Goal: Task Accomplishment & Management: Manage account settings

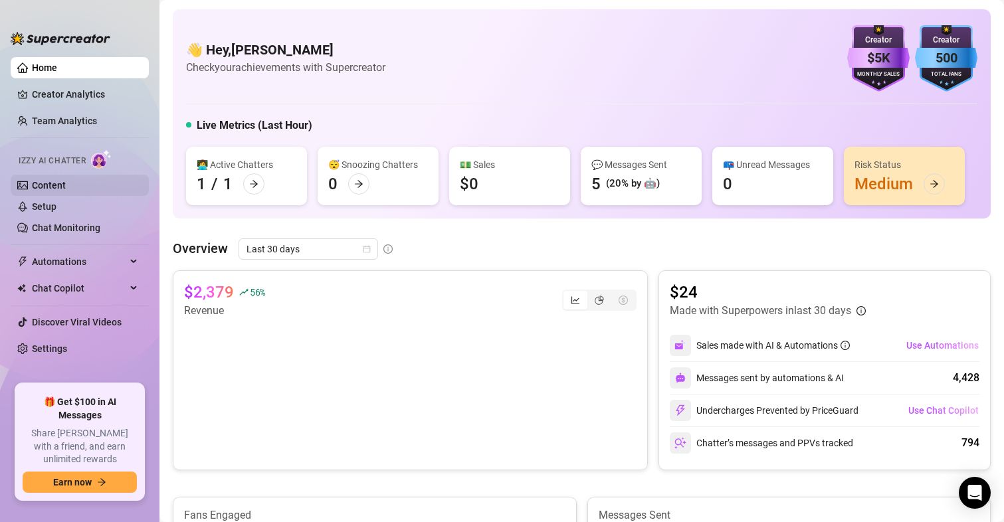
click at [66, 184] on link "Content" at bounding box center [49, 185] width 34 height 11
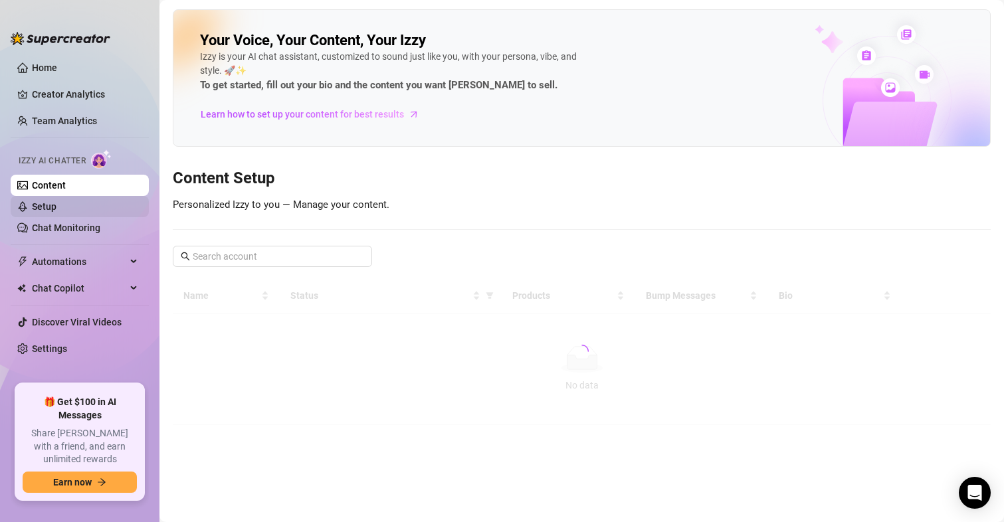
click at [56, 205] on link "Setup" at bounding box center [44, 206] width 25 height 11
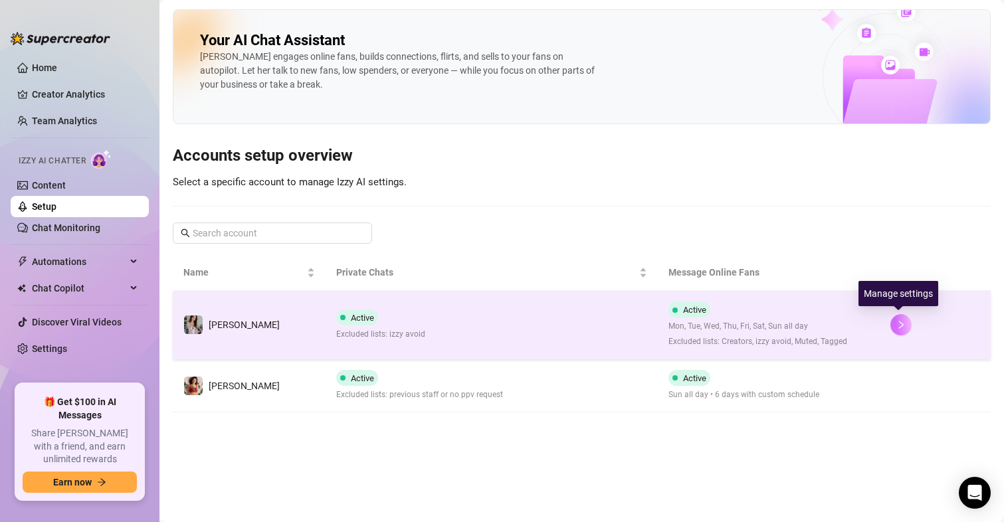
click at [899, 323] on icon "right" at bounding box center [900, 324] width 9 height 9
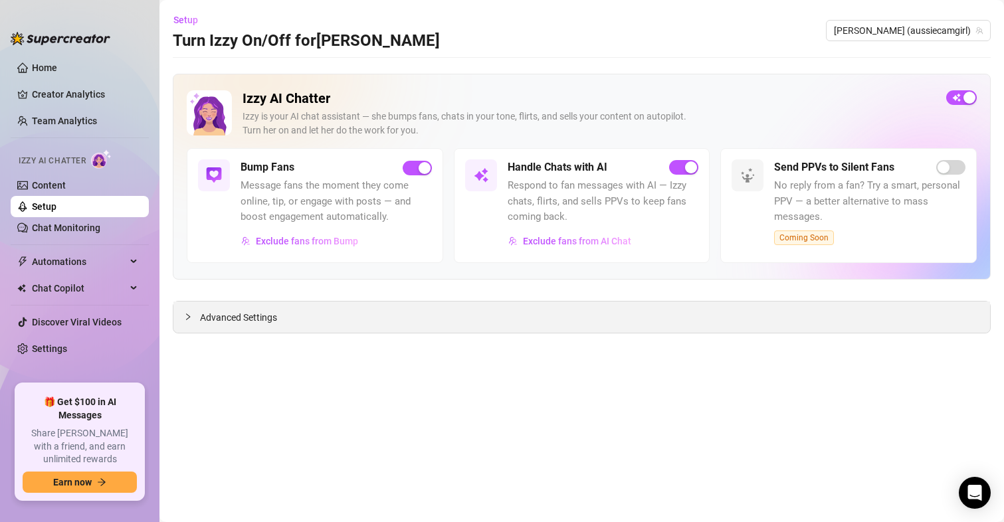
click at [242, 314] on span "Advanced Settings" at bounding box center [238, 317] width 77 height 15
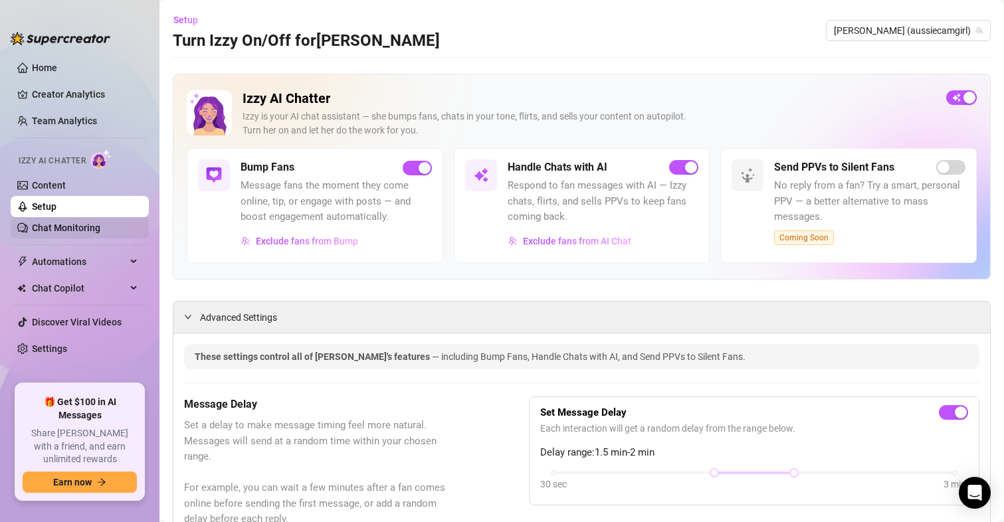
click at [52, 224] on link "Chat Monitoring" at bounding box center [66, 228] width 68 height 11
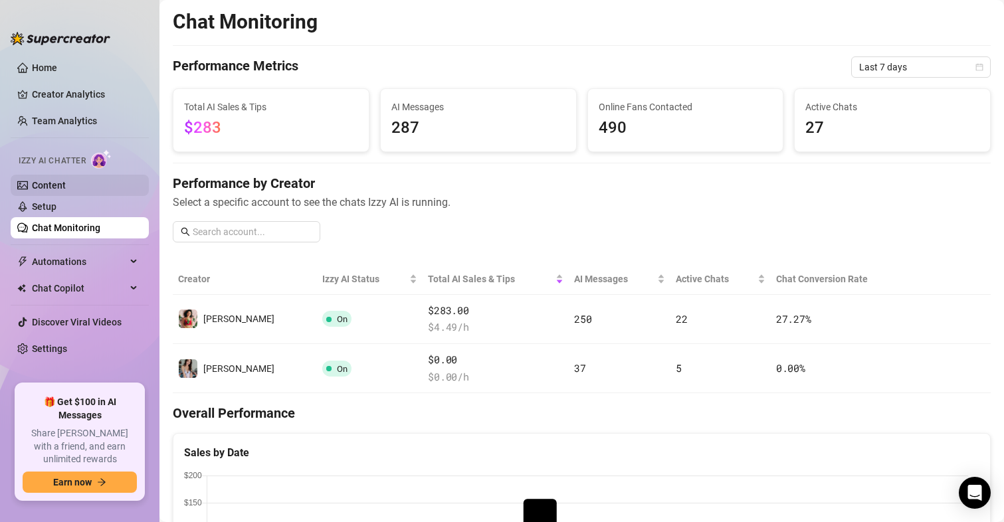
click at [57, 181] on link "Content" at bounding box center [49, 185] width 34 height 11
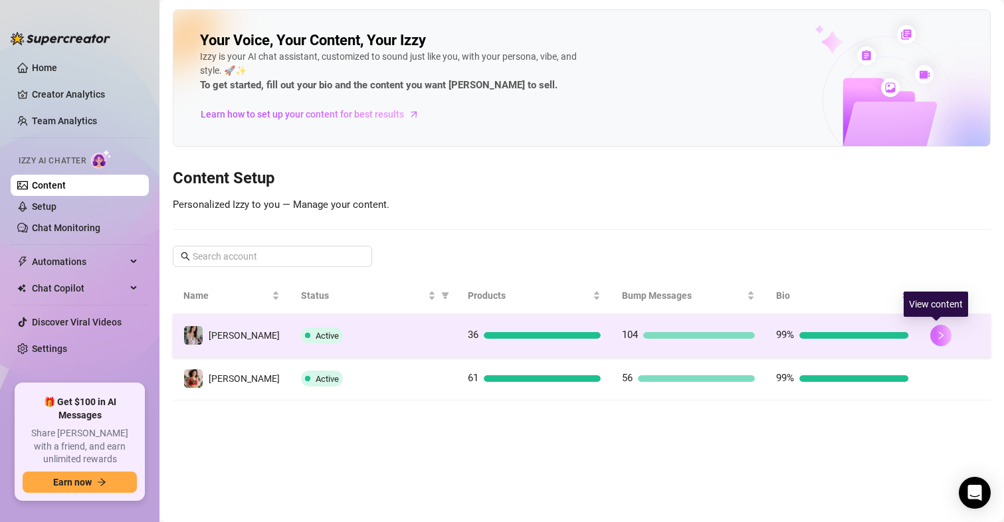
click at [936, 331] on icon "right" at bounding box center [940, 335] width 9 height 9
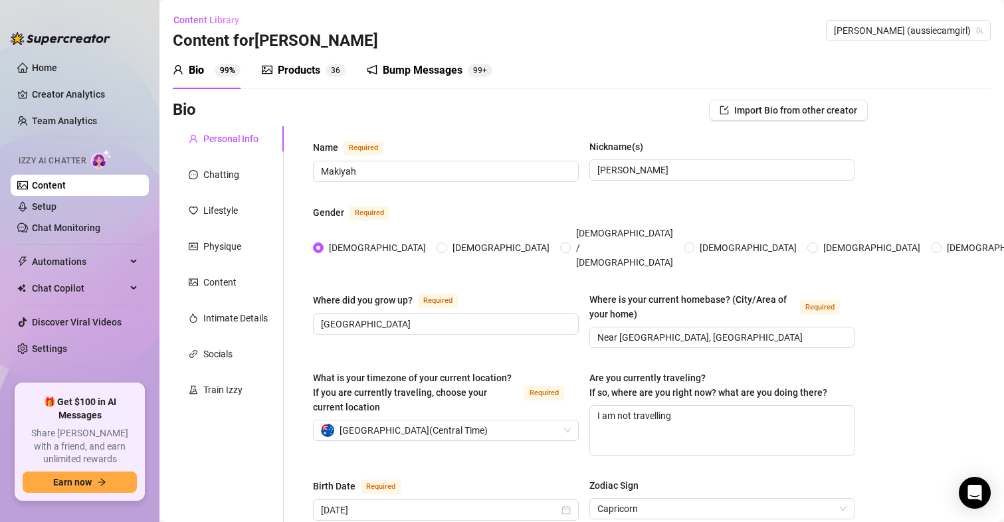
click at [434, 72] on div "Bump Messages" at bounding box center [423, 70] width 80 height 16
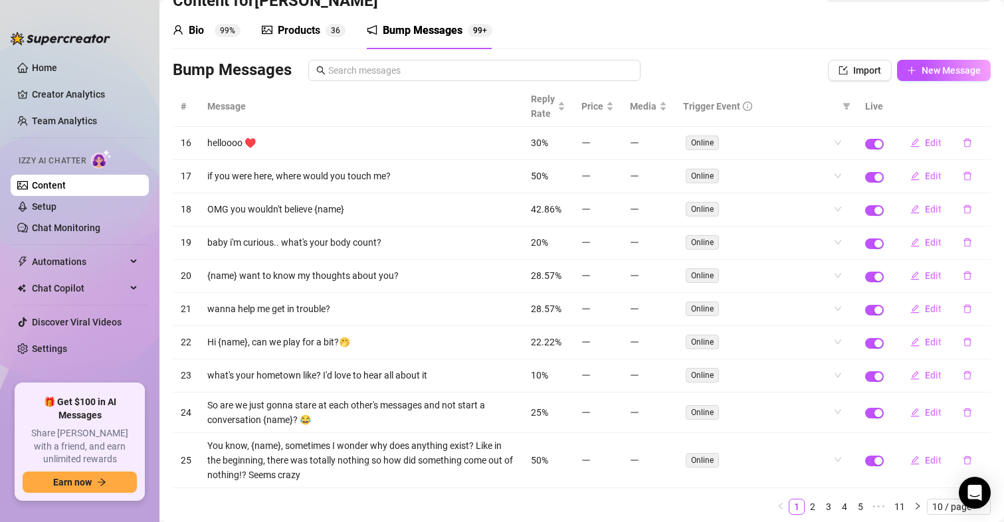
scroll to position [83, 0]
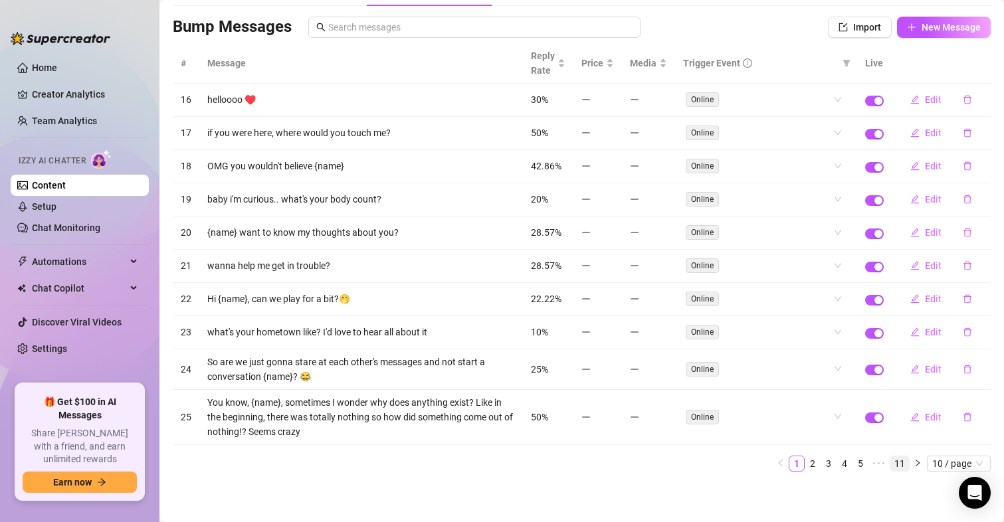
click at [890, 460] on link "11" at bounding box center [899, 463] width 19 height 15
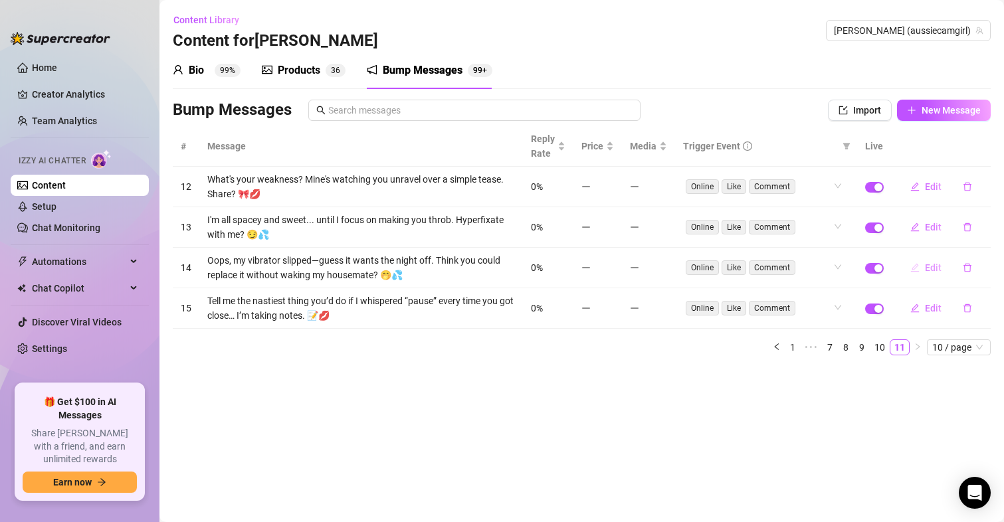
click at [918, 264] on icon "edit" at bounding box center [915, 267] width 9 height 9
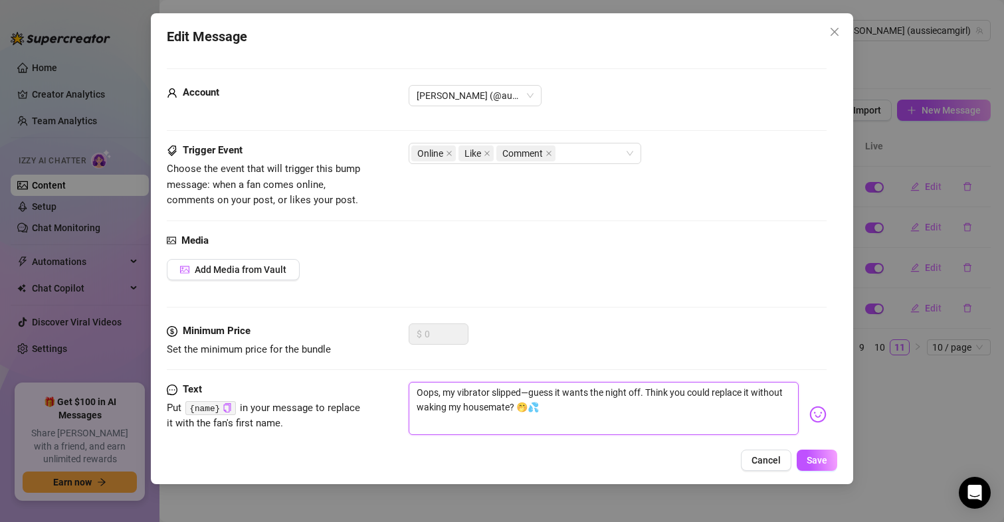
click at [529, 389] on textarea "Oops, my vibrator slipped—guess it wants the night off. Think you could replace…" at bounding box center [603, 408] width 391 height 53
type textarea "Oops, my vibrator slippedguess it wants the night off. Think you could replace …"
type textarea "Oops, my vibrator slipped guess it wants the night off. Think you could replace…"
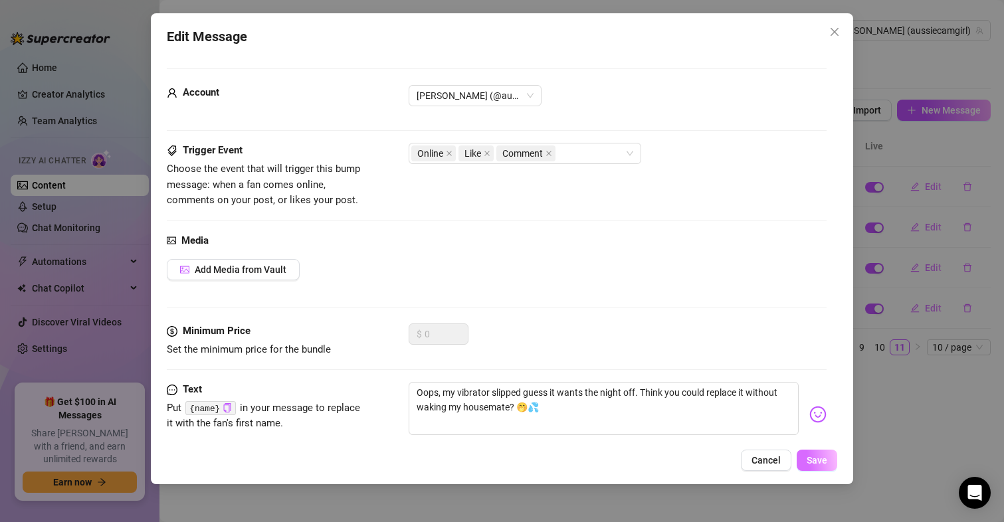
click at [826, 452] on button "Save" at bounding box center [816, 460] width 41 height 21
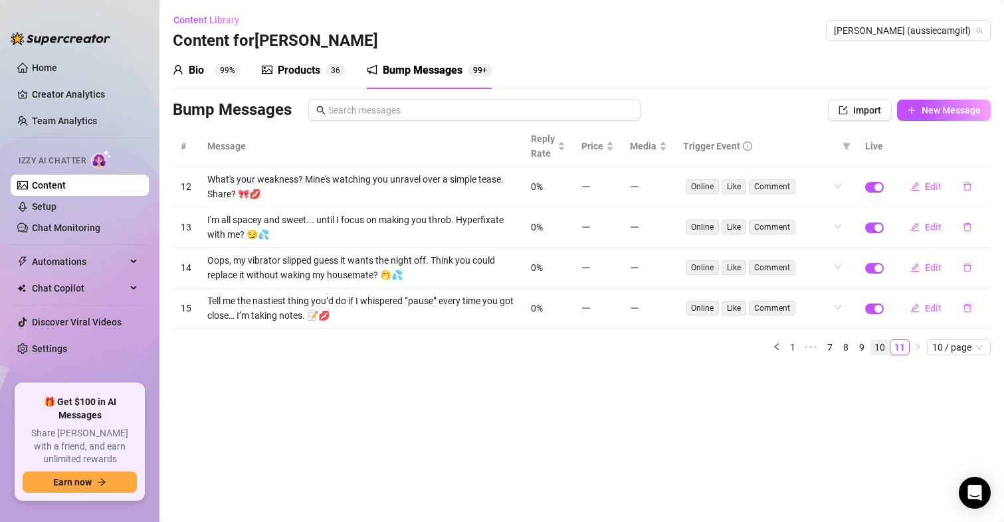
click at [879, 343] on link "10" at bounding box center [879, 347] width 19 height 15
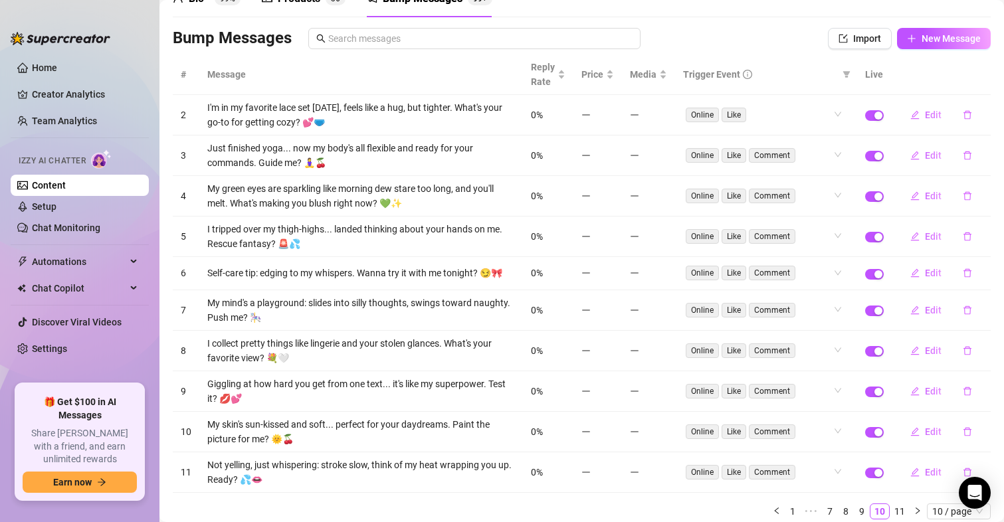
scroll to position [127, 0]
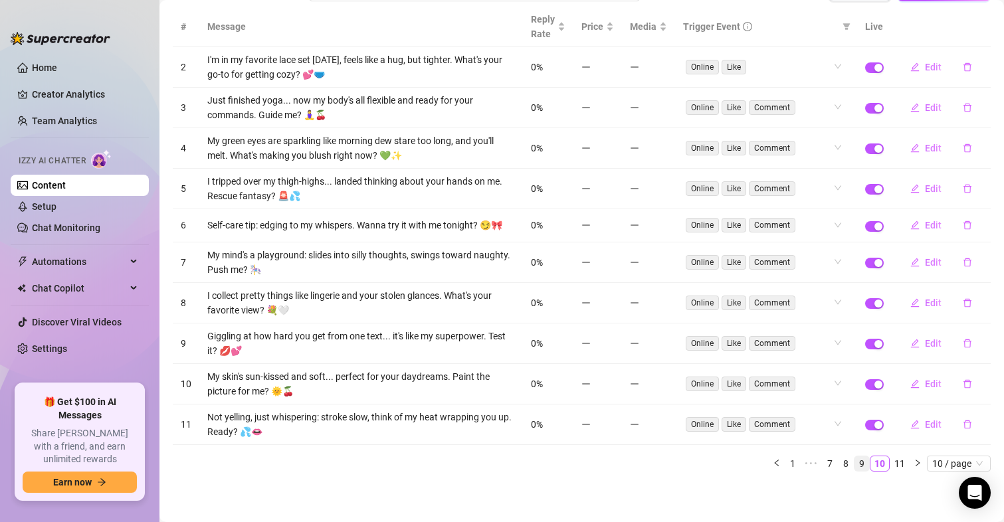
click at [854, 465] on link "9" at bounding box center [861, 463] width 15 height 15
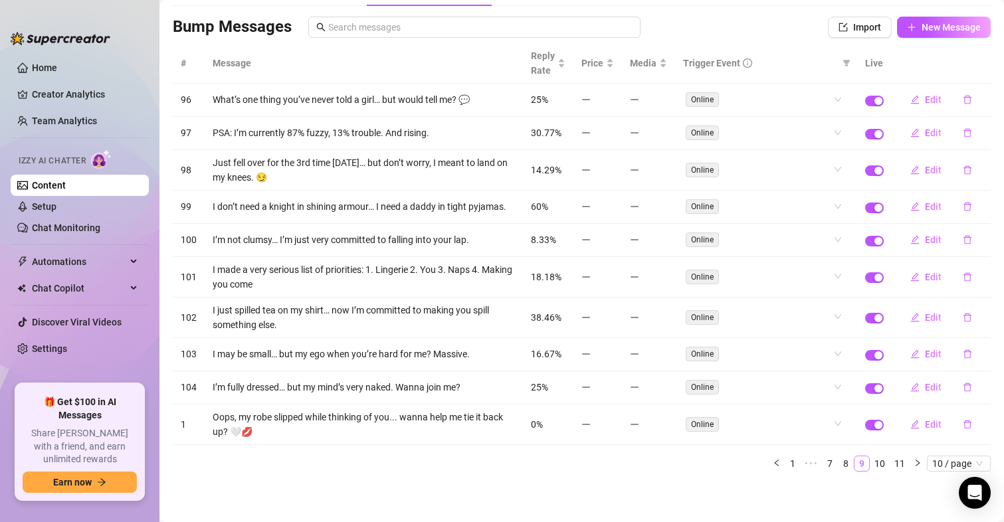
scroll to position [90, 0]
click at [838, 461] on link "8" at bounding box center [845, 463] width 15 height 15
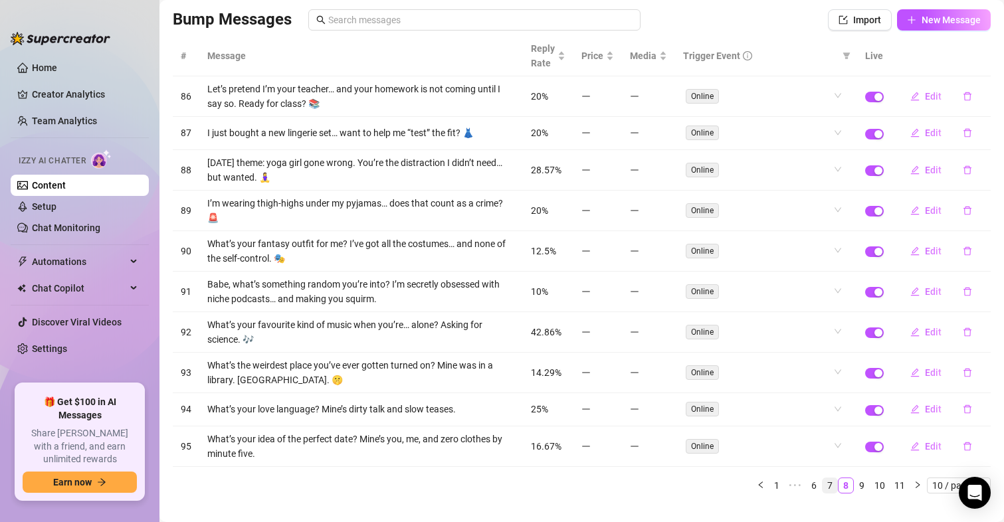
click at [825, 480] on link "7" at bounding box center [829, 485] width 15 height 15
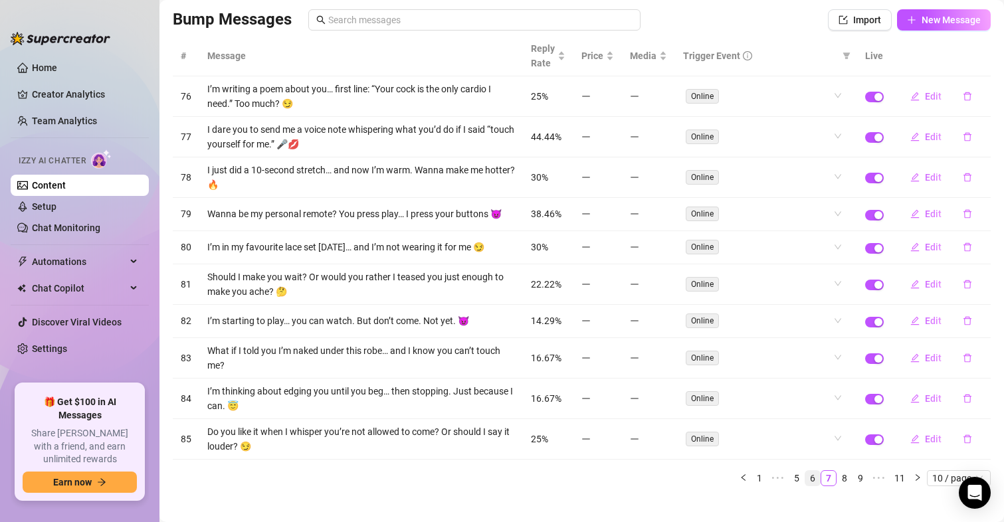
click at [805, 477] on link "6" at bounding box center [812, 478] width 15 height 15
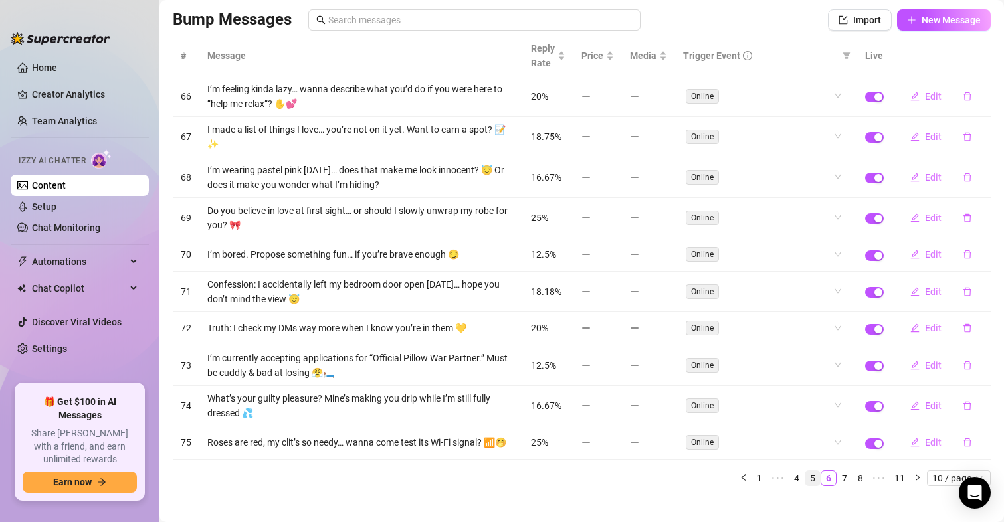
click at [805, 486] on link "5" at bounding box center [812, 478] width 15 height 15
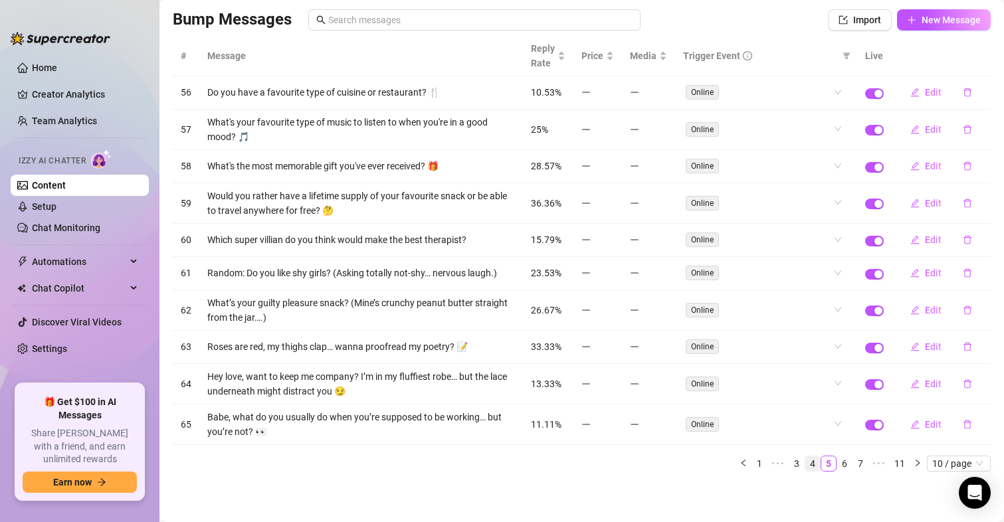
click at [805, 464] on link "4" at bounding box center [812, 463] width 15 height 15
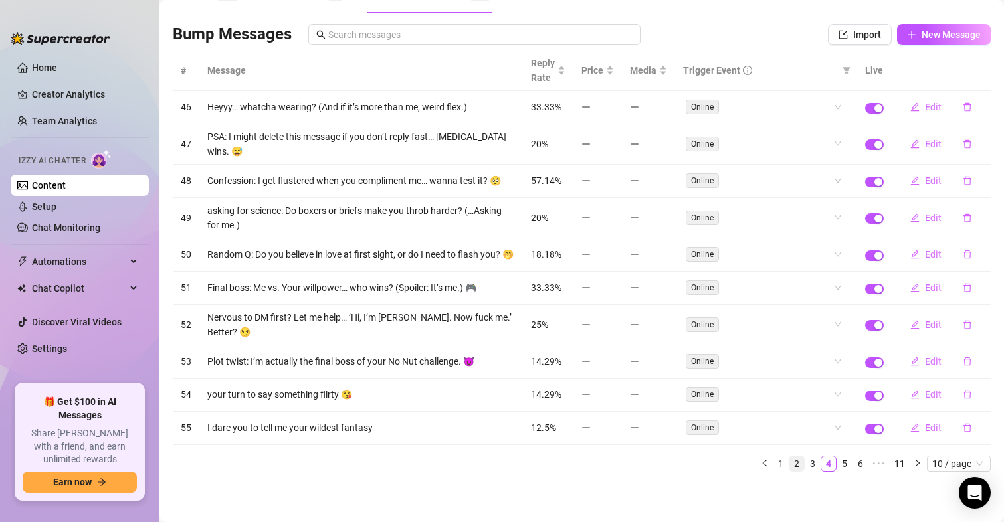
scroll to position [83, 0]
click at [805, 465] on link "3" at bounding box center [812, 463] width 15 height 15
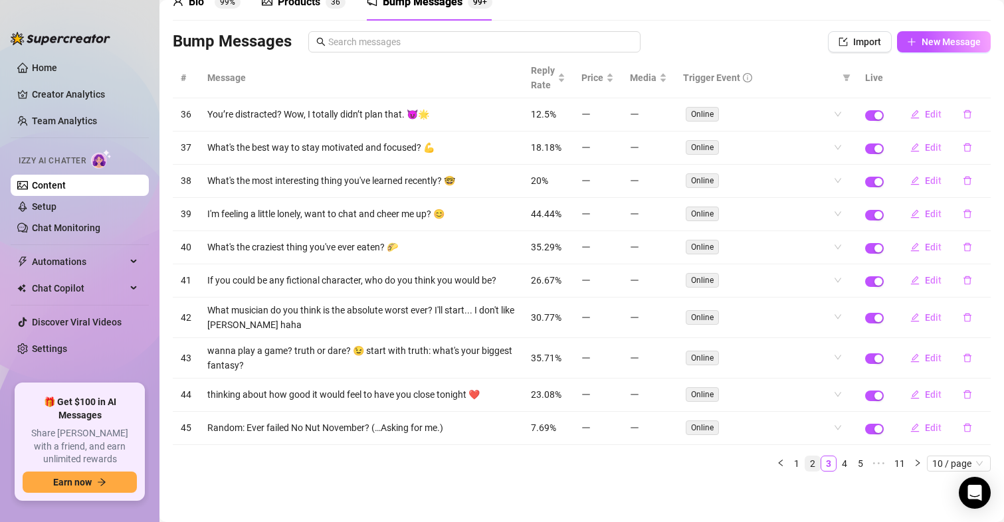
click at [805, 464] on link "2" at bounding box center [812, 463] width 15 height 15
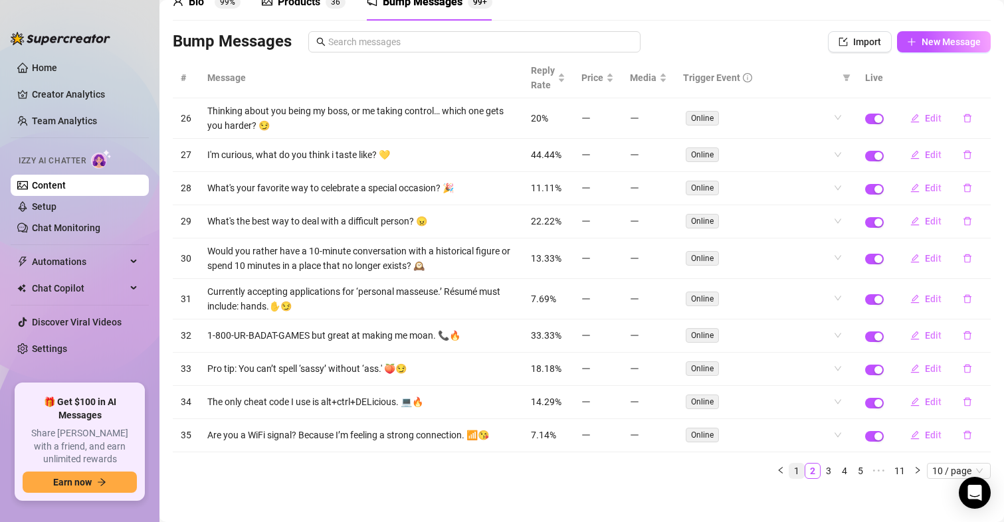
click at [789, 470] on link "1" at bounding box center [796, 471] width 15 height 15
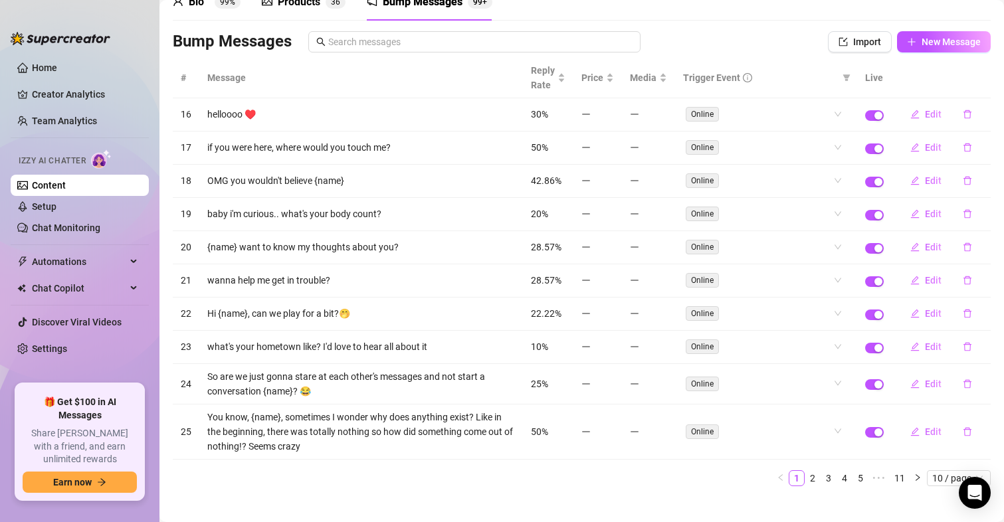
click at [890, 478] on link "11" at bounding box center [899, 478] width 19 height 15
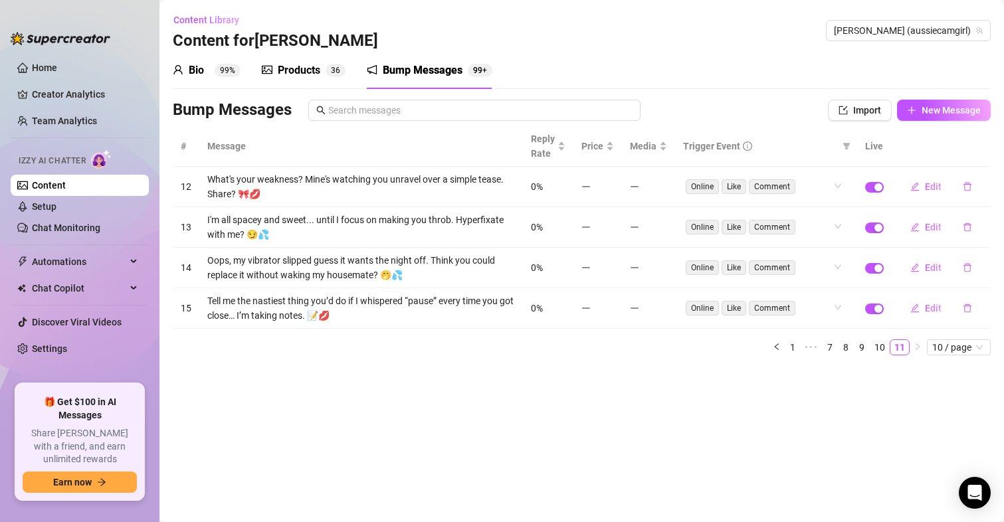
scroll to position [0, 0]
click at [882, 345] on link "10" at bounding box center [879, 347] width 19 height 15
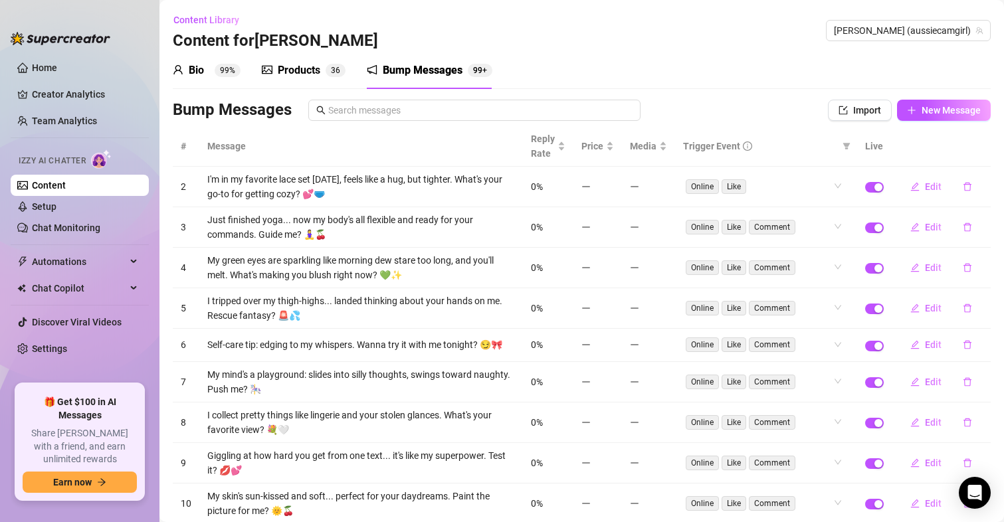
click at [212, 71] on div "Bio 99%" at bounding box center [207, 70] width 68 height 16
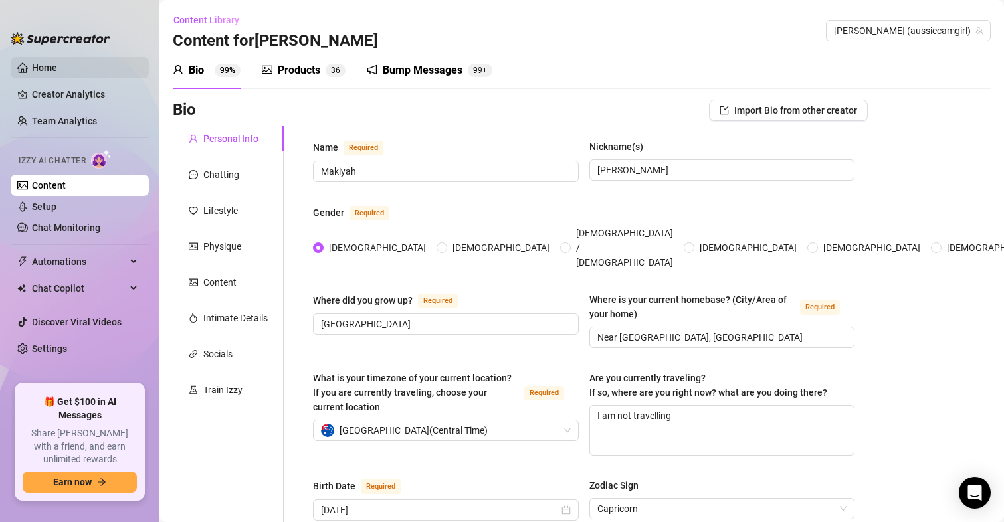
click at [53, 62] on link "Home" at bounding box center [44, 67] width 25 height 11
